Goal: Transaction & Acquisition: Purchase product/service

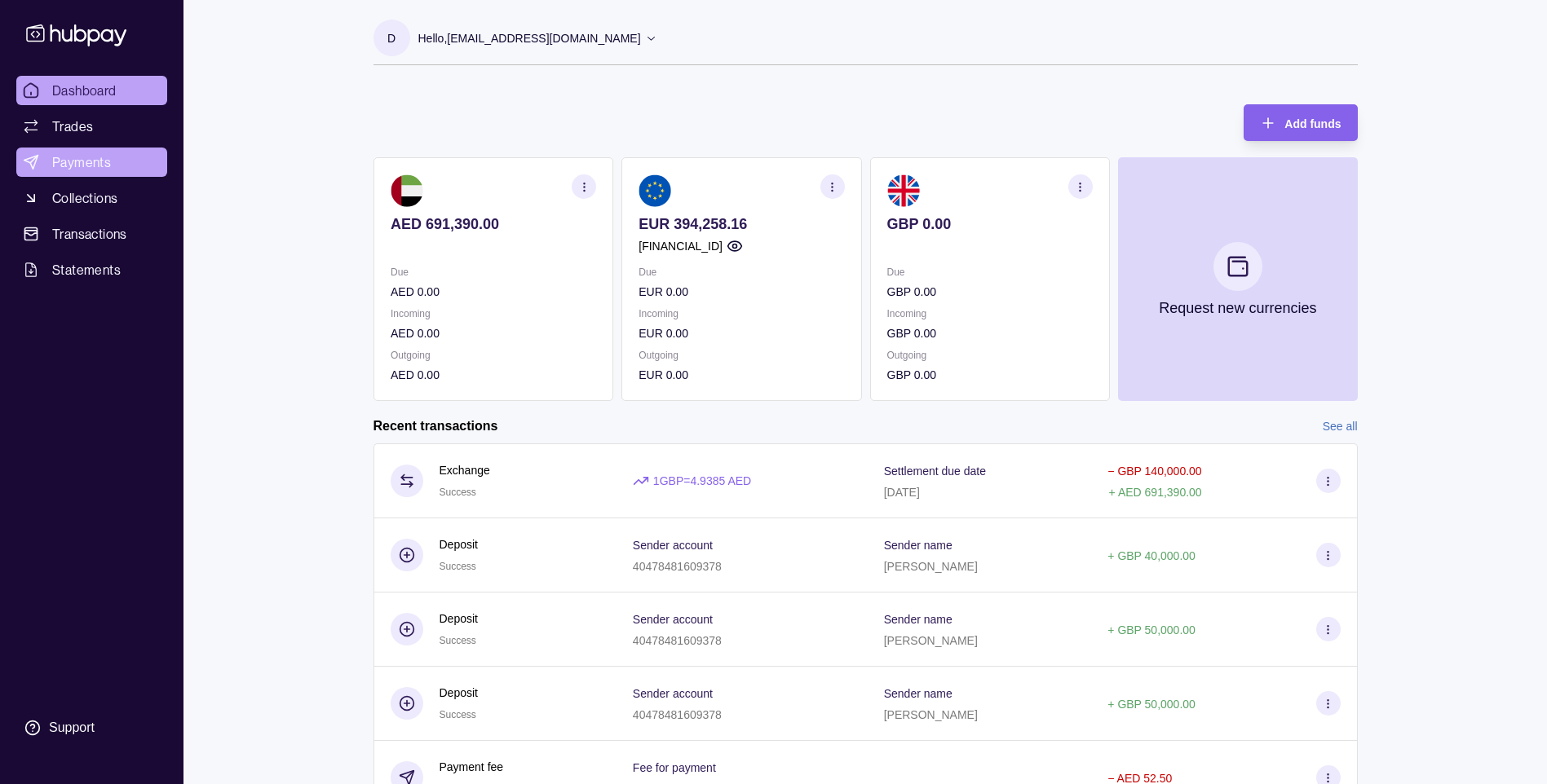
click at [86, 163] on span "Payments" at bounding box center [81, 162] width 59 height 20
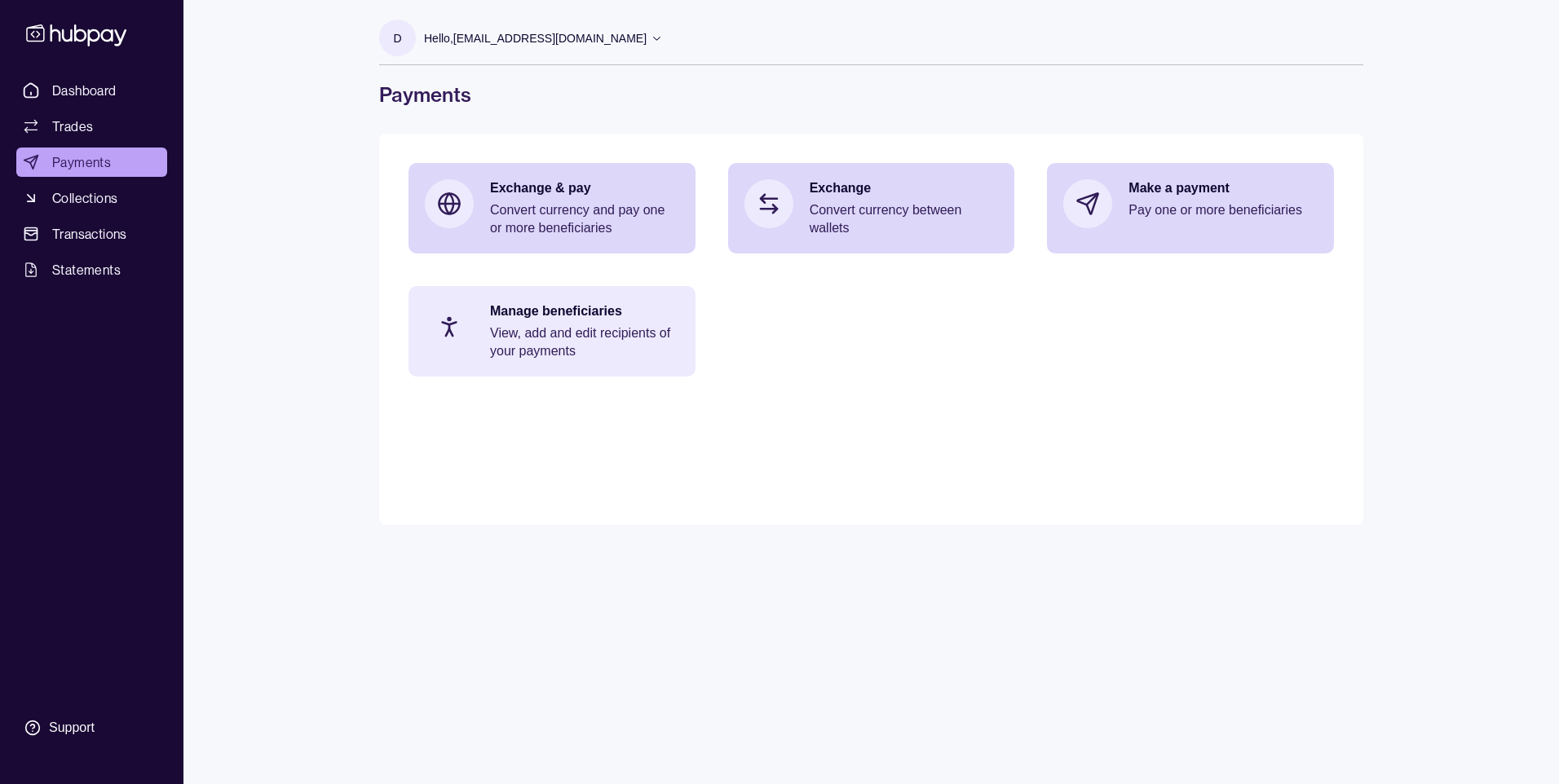
click at [575, 344] on p "View, add and edit recipients of your payments" at bounding box center [585, 342] width 189 height 36
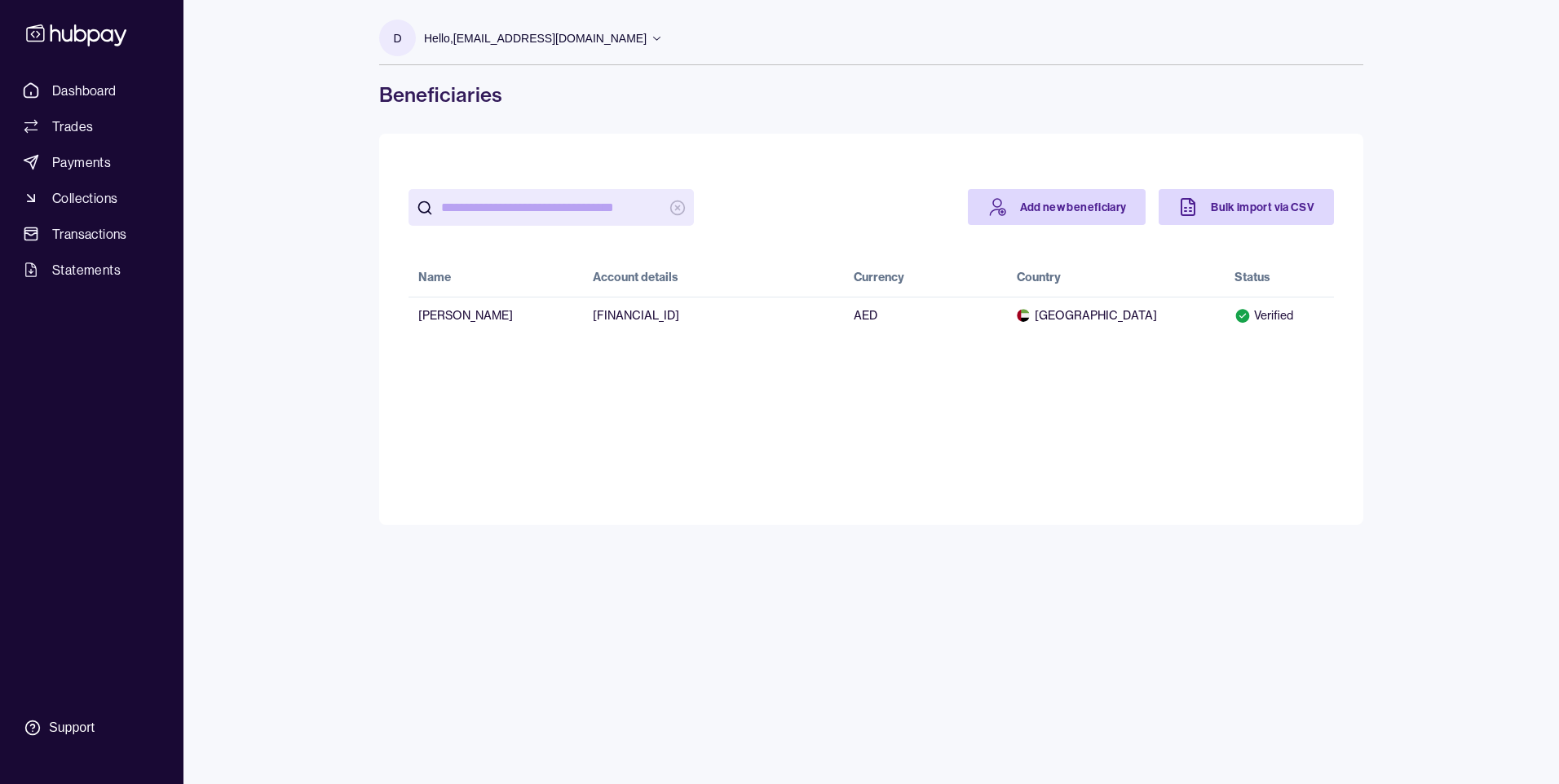
click at [749, 98] on h1 "Beneficiaries" at bounding box center [871, 94] width 984 height 26
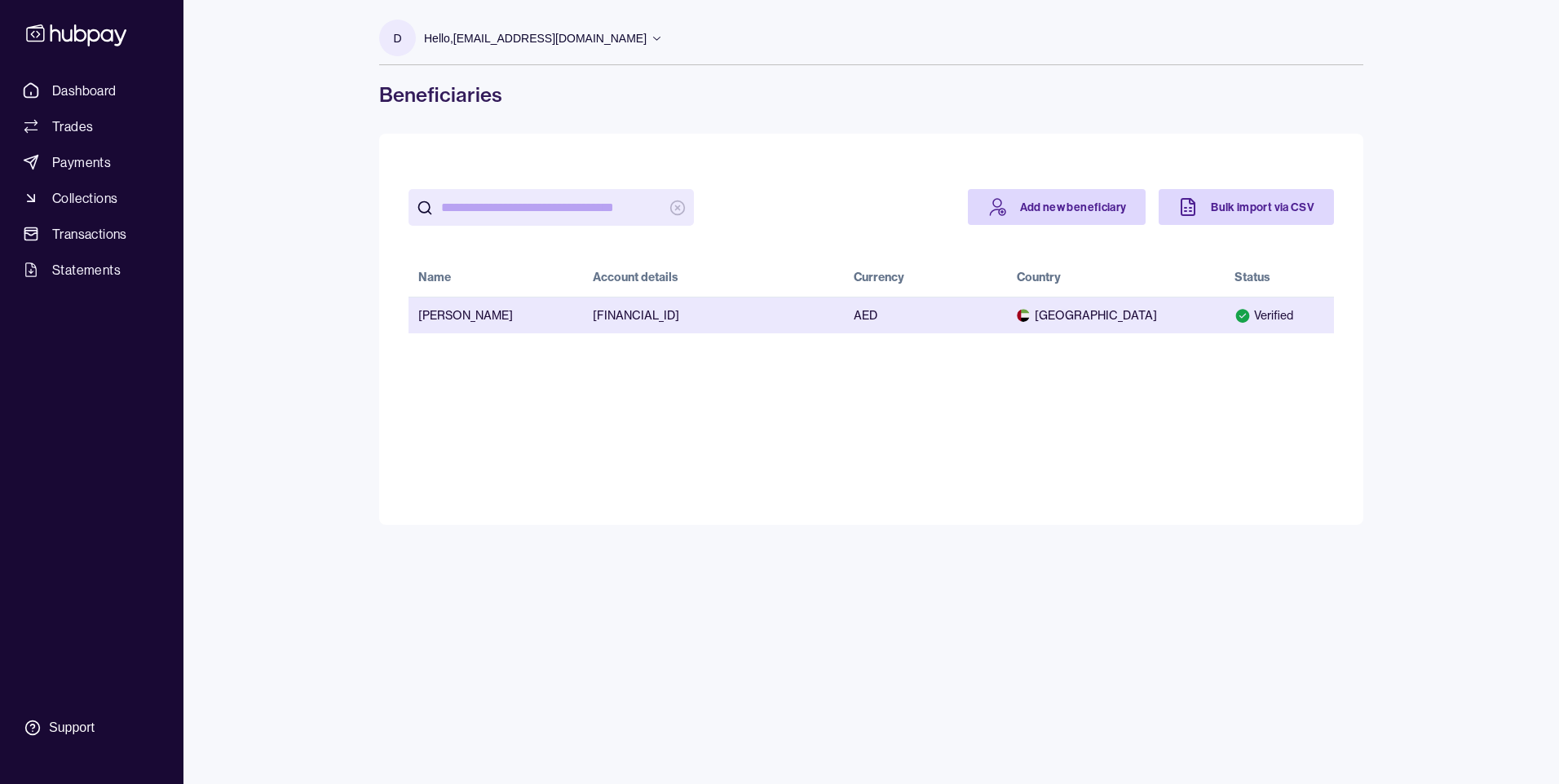
click at [713, 319] on td "[FINANCIAL_ID]" at bounding box center [713, 315] width 261 height 36
click at [752, 312] on td "AE740500000000028521686" at bounding box center [713, 315] width 261 height 36
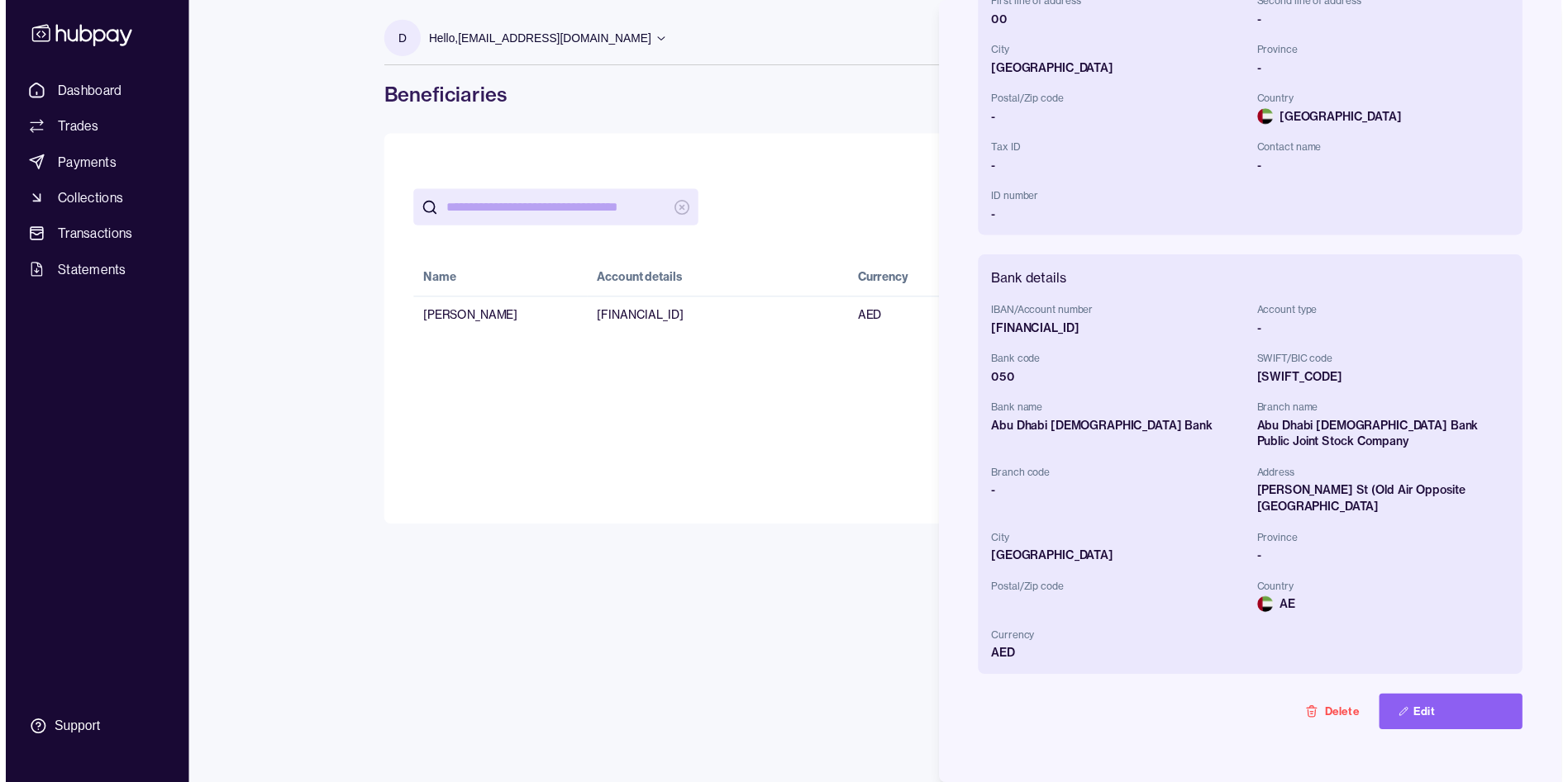
scroll to position [259, 0]
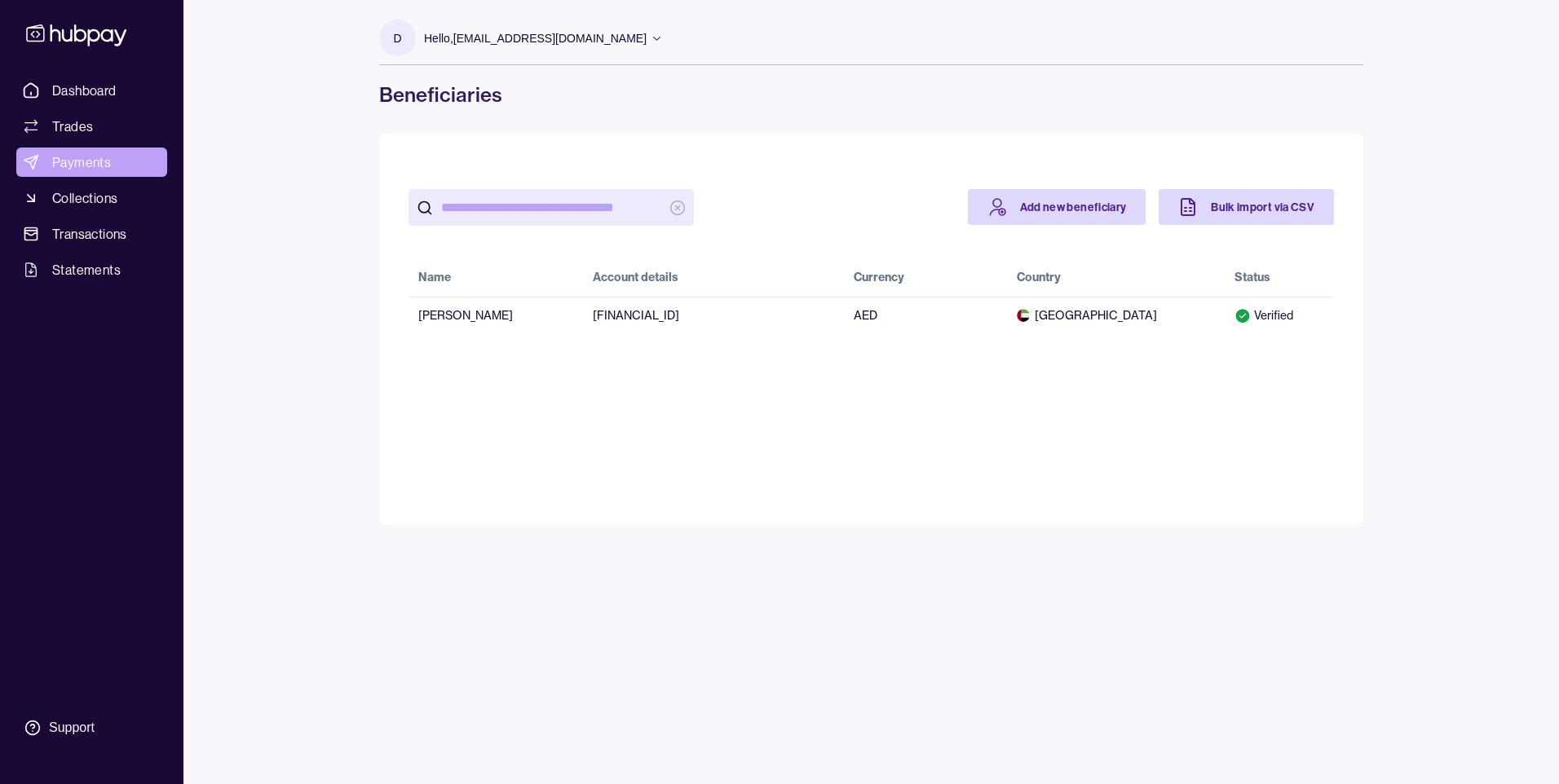
click at [55, 161] on span "Payments" at bounding box center [81, 162] width 59 height 20
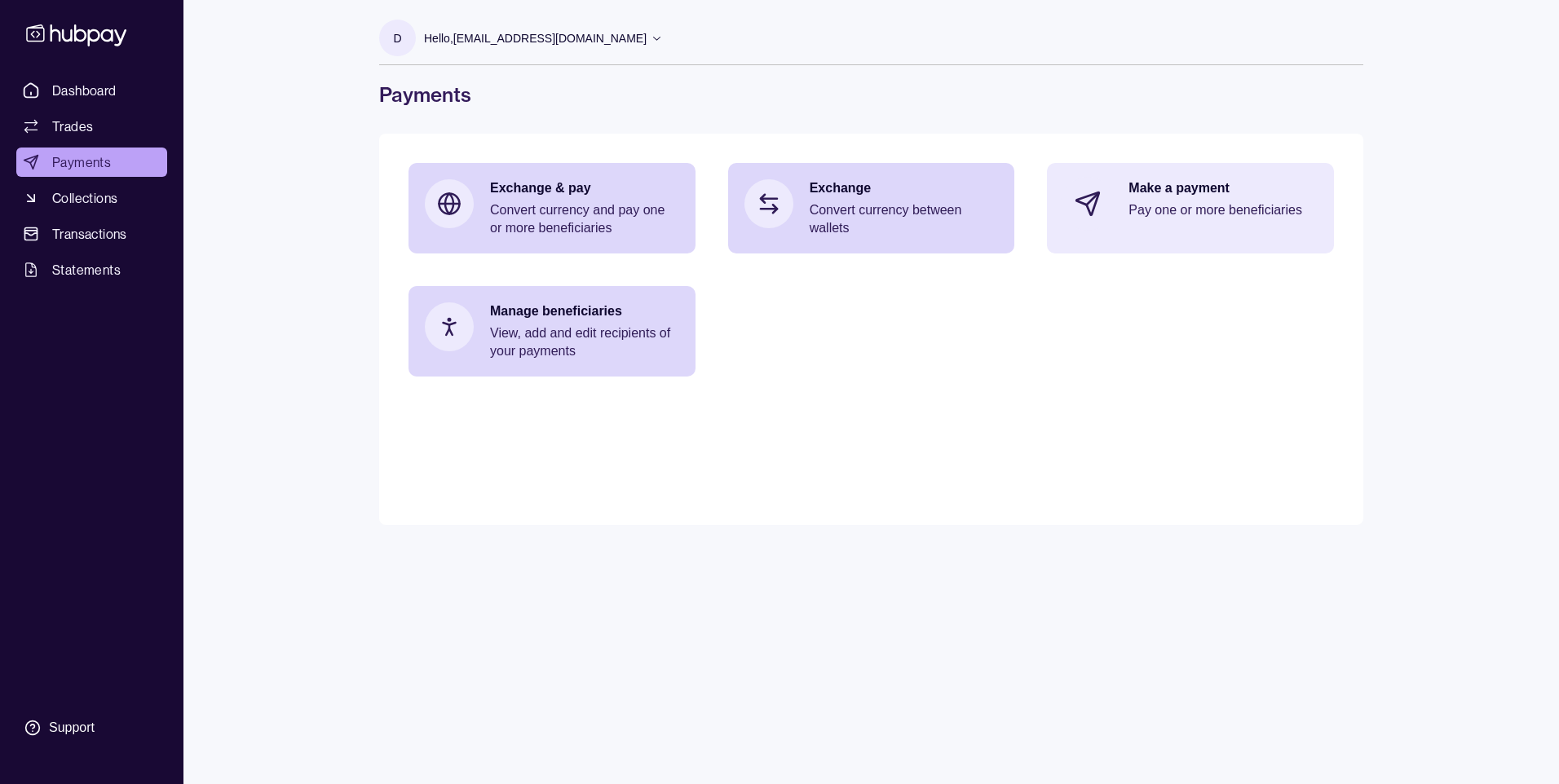
click at [1122, 214] on div "Make a payment Pay one or more beneficiaries" at bounding box center [1190, 204] width 287 height 81
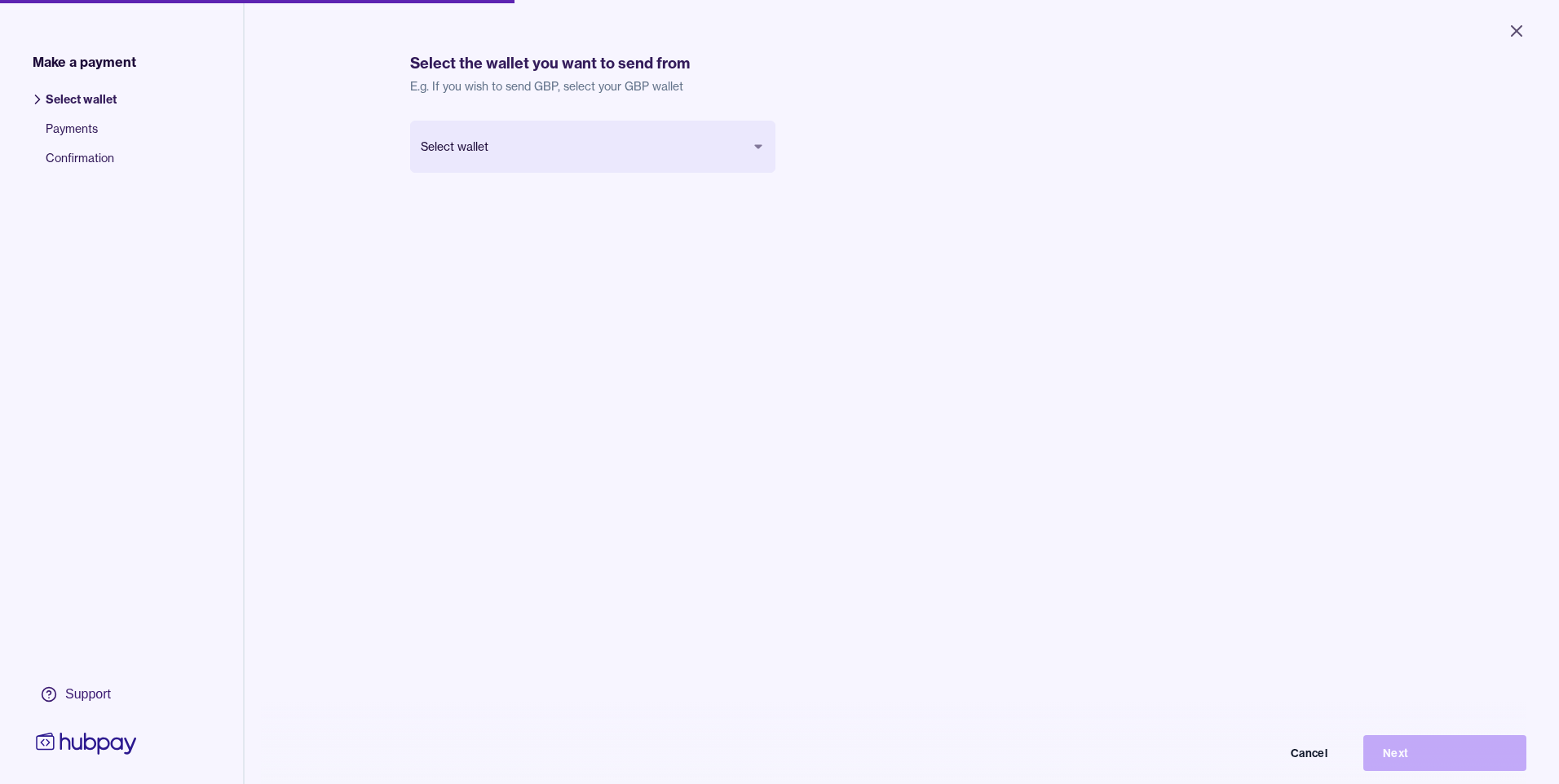
click at [627, 162] on body "Close Make a payment Select wallet Payments Confirmation Support Select the wal…" at bounding box center [780, 392] width 1559 height 784
click at [1423, 753] on button "Next" at bounding box center [1432, 740] width 163 height 36
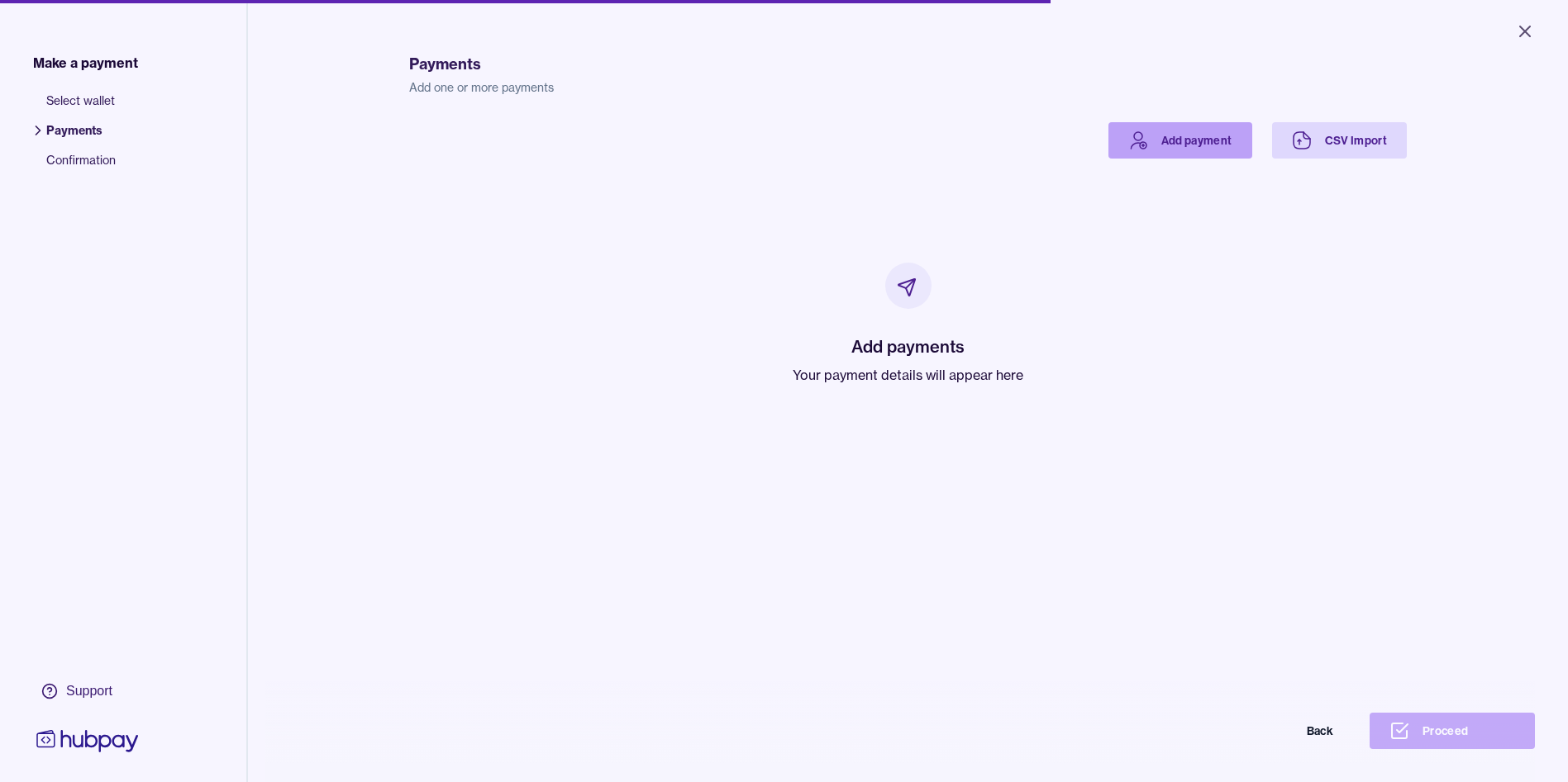
click at [1156, 143] on link "Add payment" at bounding box center [1179, 140] width 144 height 36
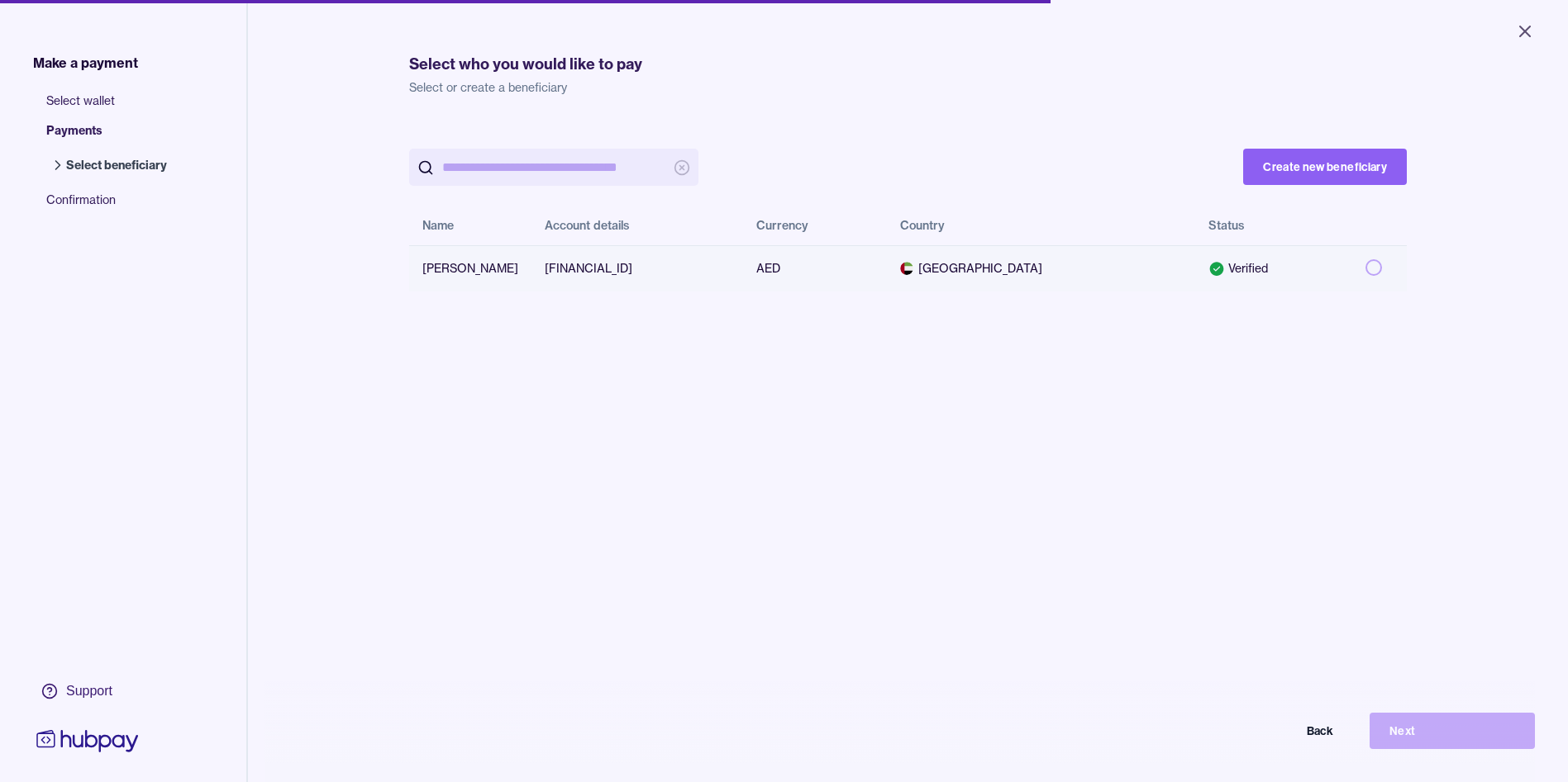
click at [1368, 265] on button "button" at bounding box center [1373, 268] width 17 height 17
click at [1431, 747] on button "Next" at bounding box center [1451, 731] width 165 height 36
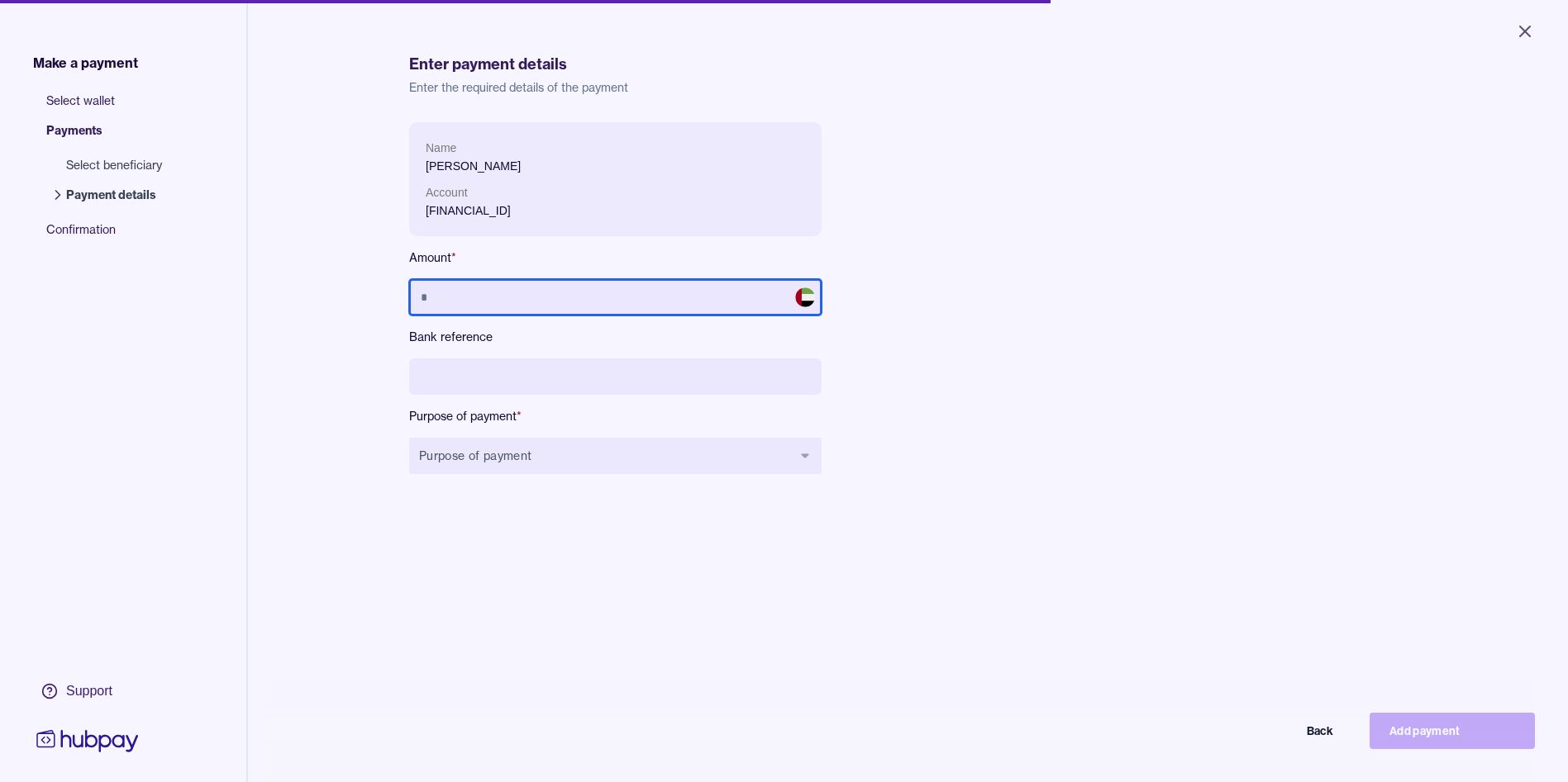
click at [473, 303] on input "text" at bounding box center [614, 297] width 412 height 36
click at [575, 294] on input "text" at bounding box center [614, 297] width 412 height 36
paste input "**********"
type input "**********"
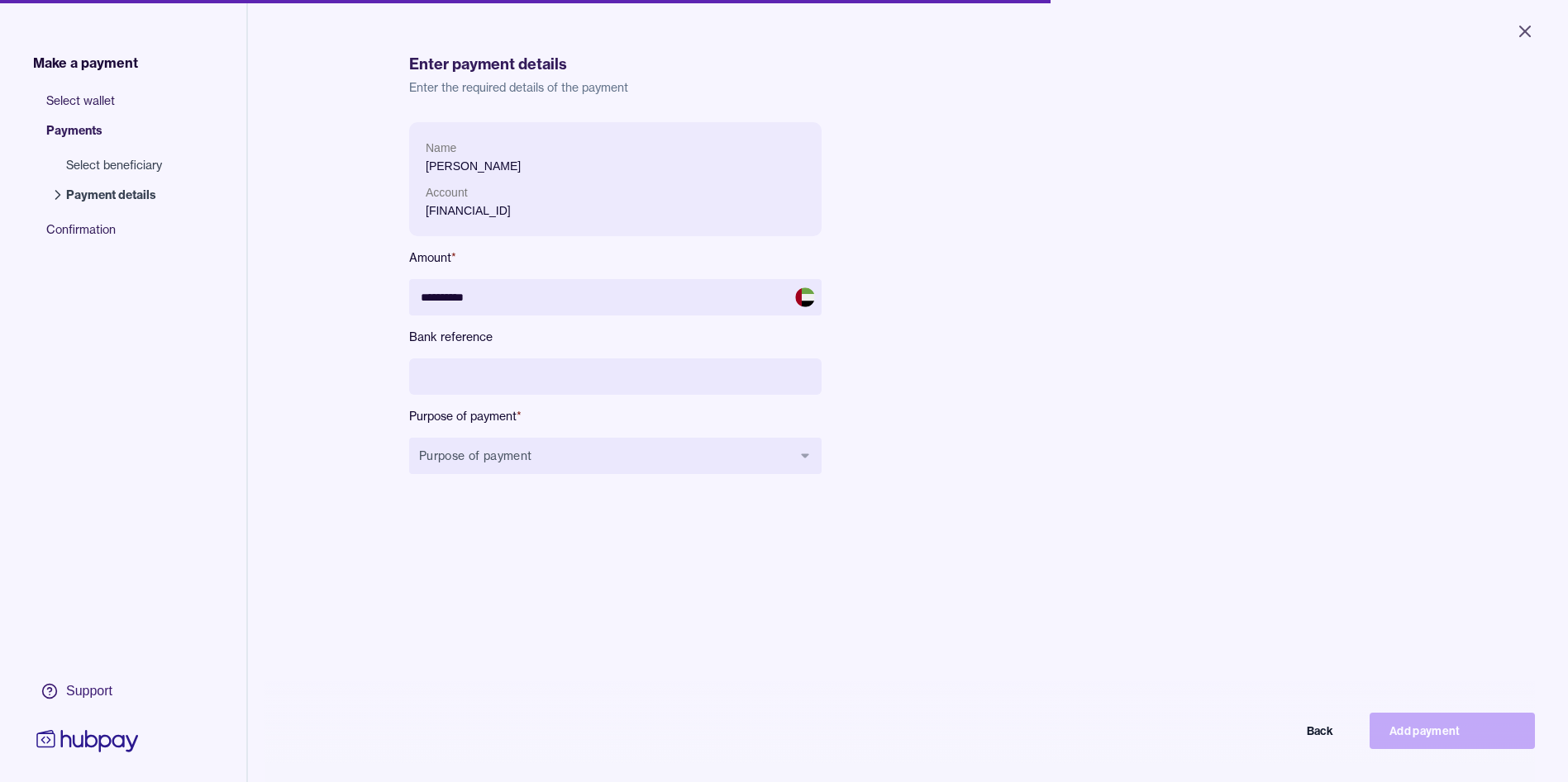
click at [520, 378] on input at bounding box center [614, 376] width 412 height 36
click at [522, 368] on input at bounding box center [614, 376] width 412 height 36
paste input "**********"
type input "**********"
click at [529, 451] on button "Purpose of payment" at bounding box center [614, 456] width 412 height 36
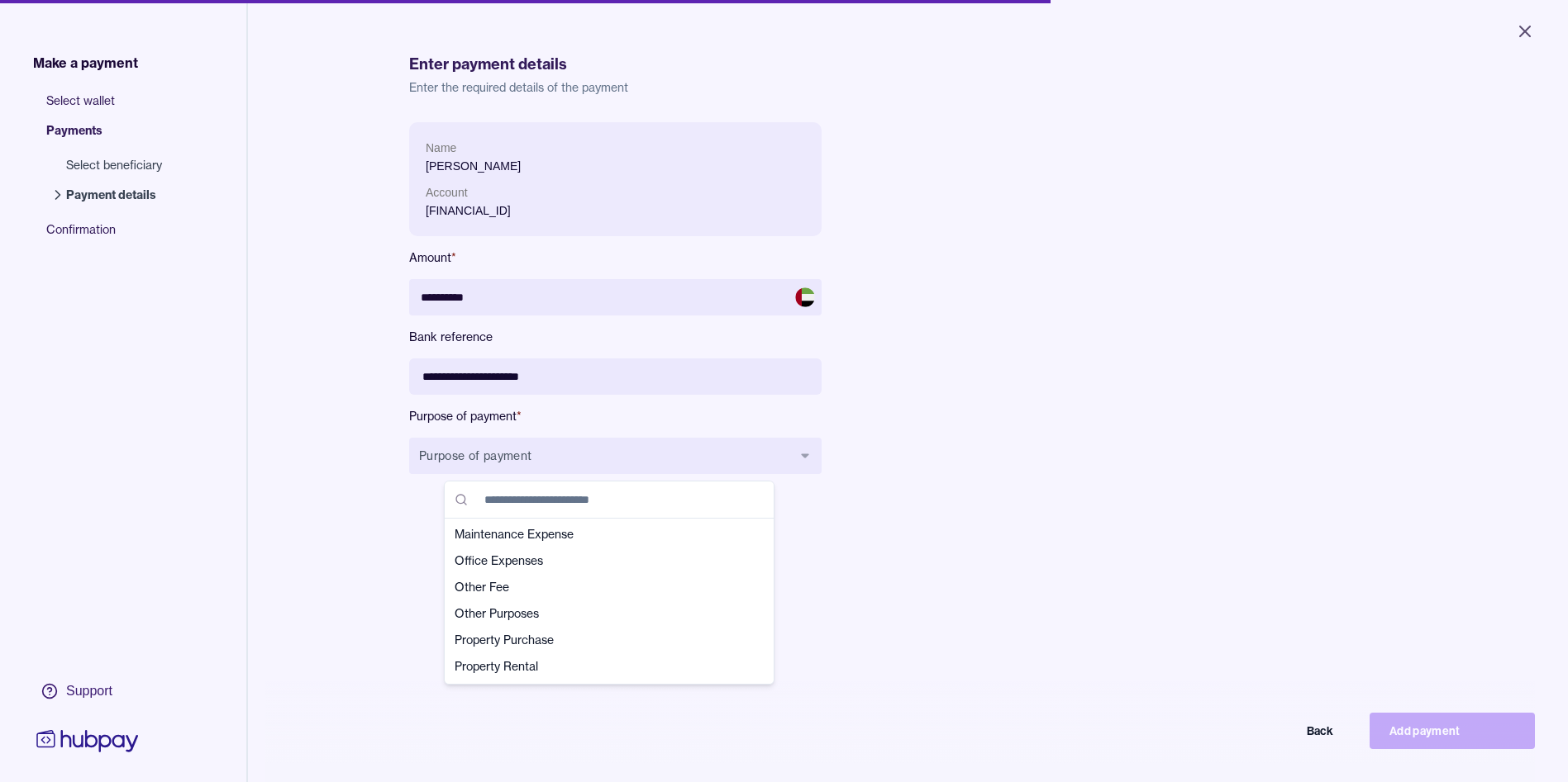
scroll to position [348, 0]
click at [582, 611] on span "Other Purposes" at bounding box center [598, 610] width 290 height 17
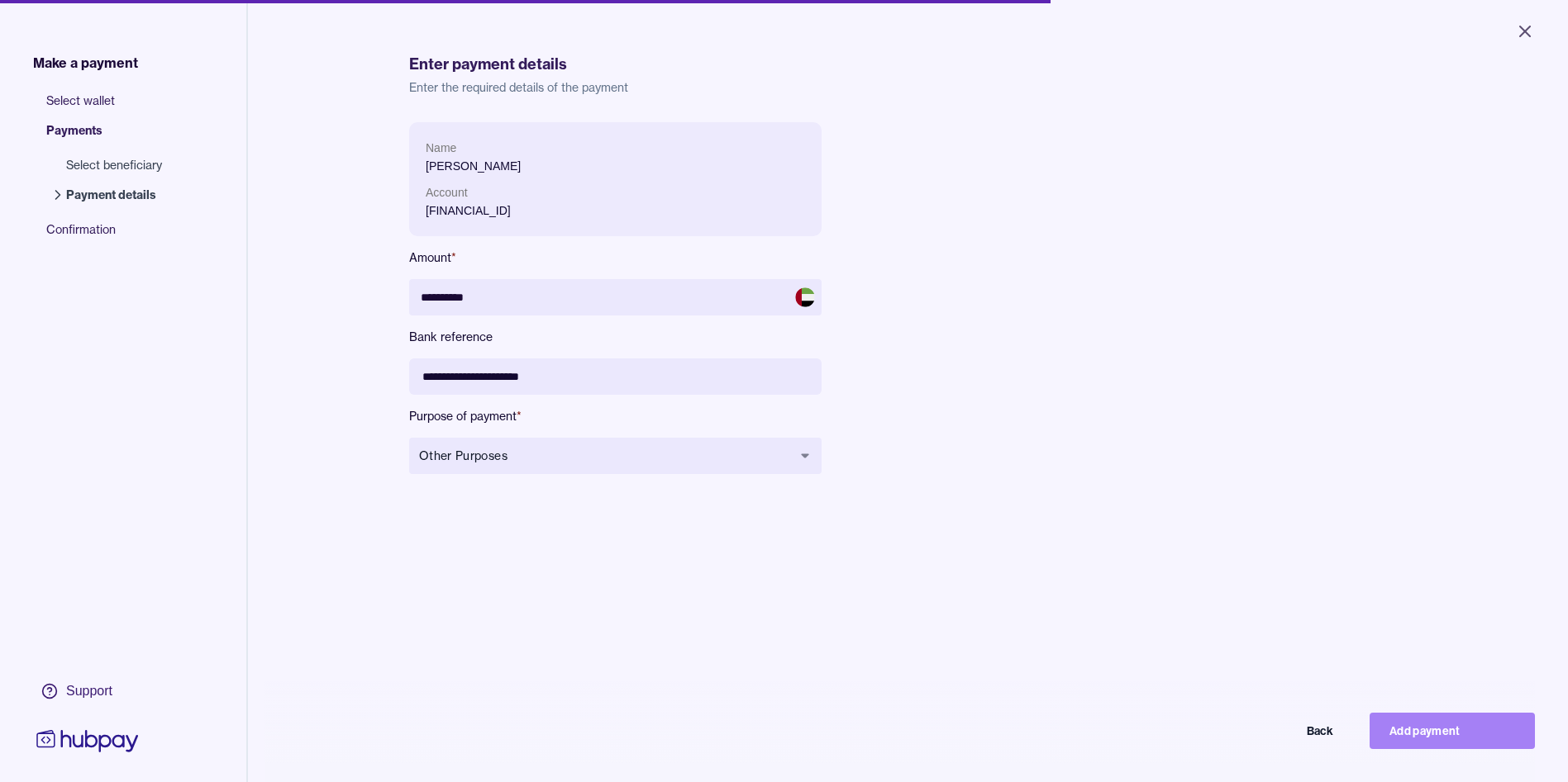
click at [1483, 739] on button "Add payment" at bounding box center [1451, 731] width 165 height 36
type input "********"
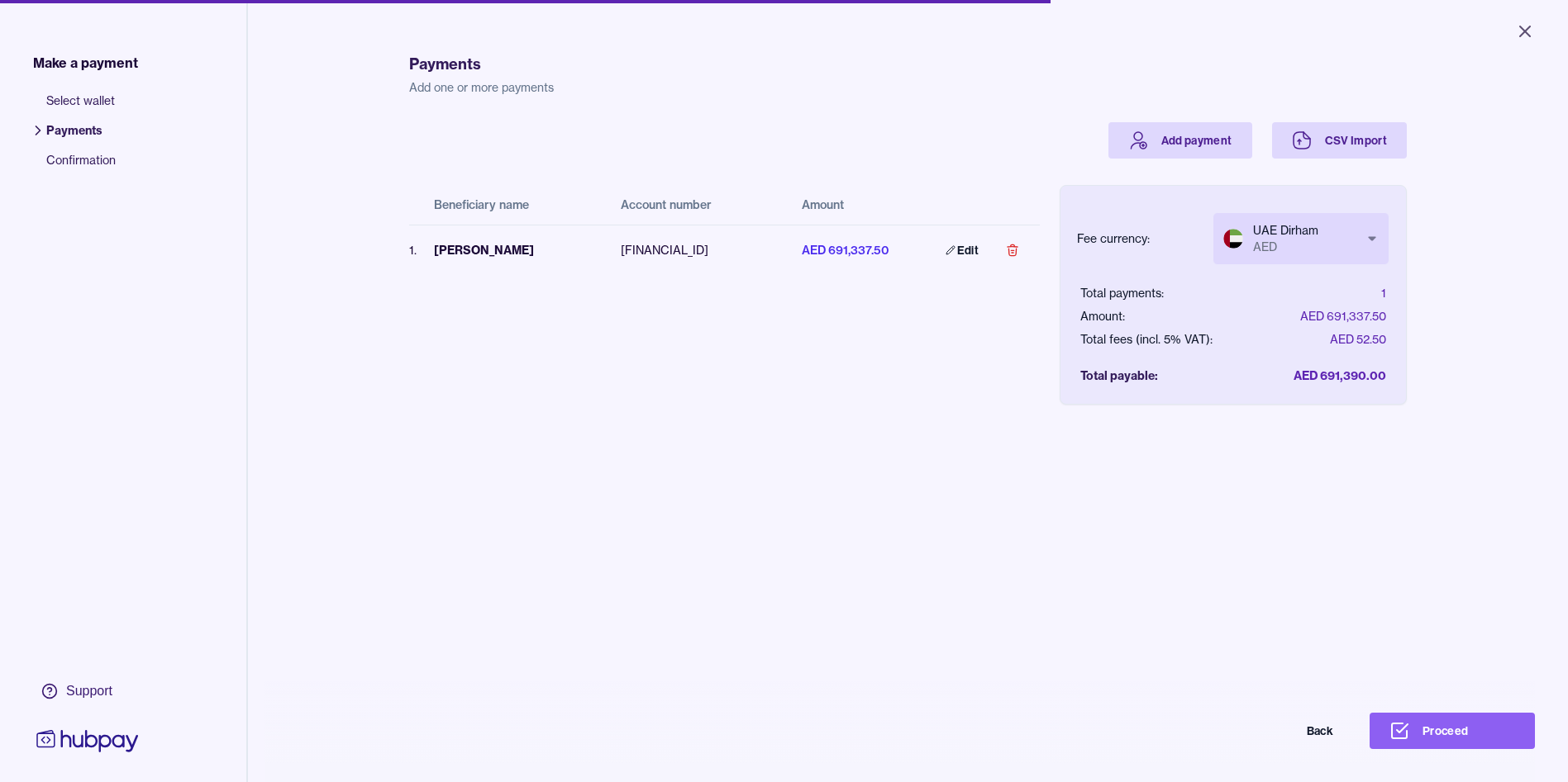
click at [878, 407] on div "Payments Add one or more payments Add payment CSV Import Beneficiary name Accou…" at bounding box center [907, 420] width 997 height 782
click at [1486, 743] on button "Proceed" at bounding box center [1451, 731] width 165 height 36
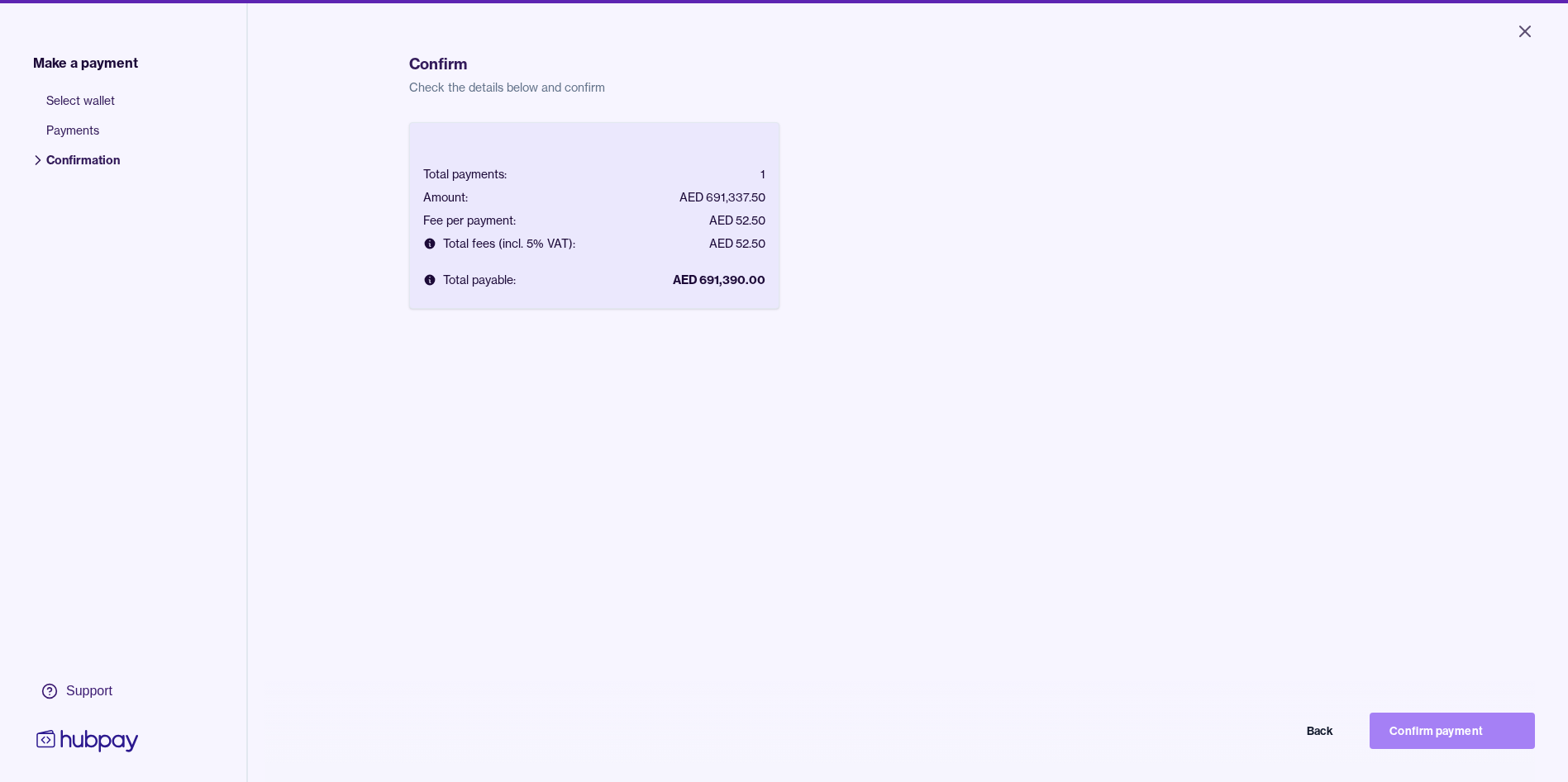
click at [1435, 730] on button "Confirm payment" at bounding box center [1451, 731] width 165 height 36
